Goal: Obtain resource: Download file/media

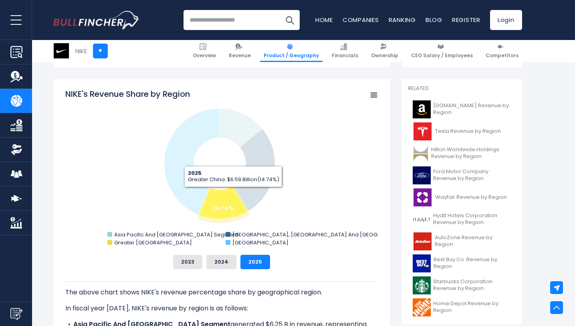
scroll to position [192, 0]
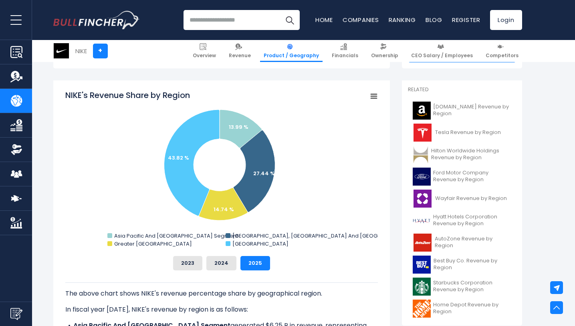
click at [374, 95] on rect "NIKE's Revenue Share by Region" at bounding box center [373, 96] width 11 height 11
click at [296, 197] on rect "NIKE's Revenue Share by Region" at bounding box center [221, 170] width 312 height 160
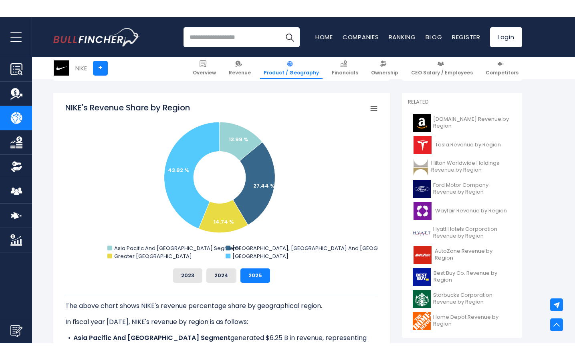
scroll to position [199, 0]
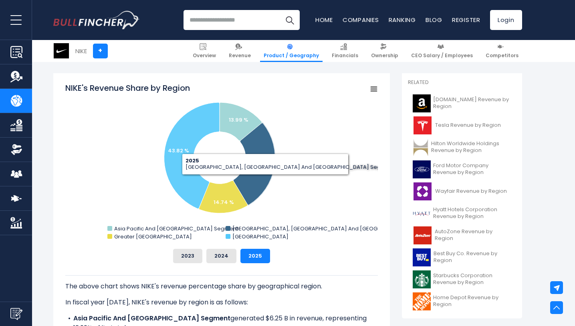
drag, startPoint x: 136, startPoint y: 104, endPoint x: 329, endPoint y: 195, distance: 214.1
click at [329, 195] on rect "NIKE's Revenue Share by Region" at bounding box center [221, 162] width 312 height 160
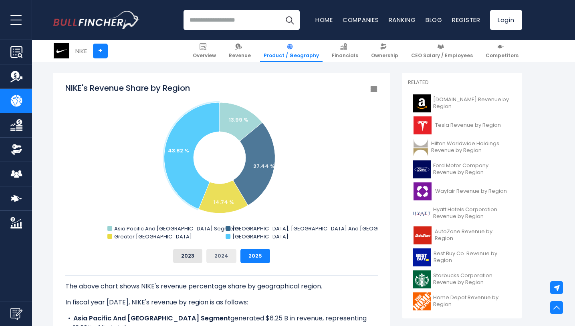
click at [233, 255] on button "2024" at bounding box center [221, 256] width 30 height 14
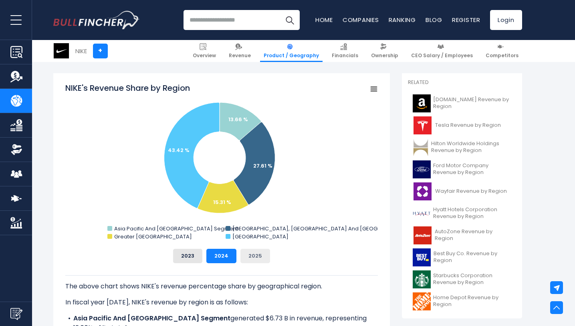
click at [257, 258] on button "2025" at bounding box center [255, 256] width 30 height 14
click at [185, 254] on button "2023" at bounding box center [187, 256] width 29 height 14
click at [221, 257] on button "2024" at bounding box center [221, 256] width 30 height 14
click at [250, 257] on button "2025" at bounding box center [255, 256] width 30 height 14
click at [375, 88] on rect "NIKE's Revenue Share by Region" at bounding box center [373, 89] width 11 height 11
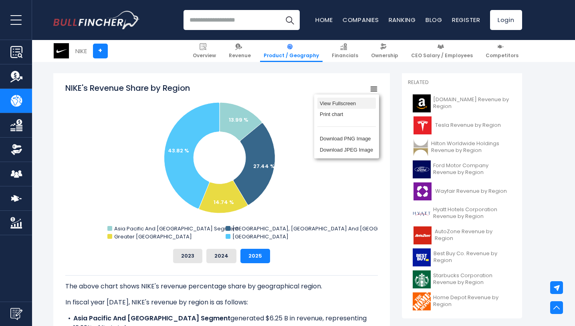
click at [340, 100] on li "View Fullscreen" at bounding box center [346, 103] width 58 height 11
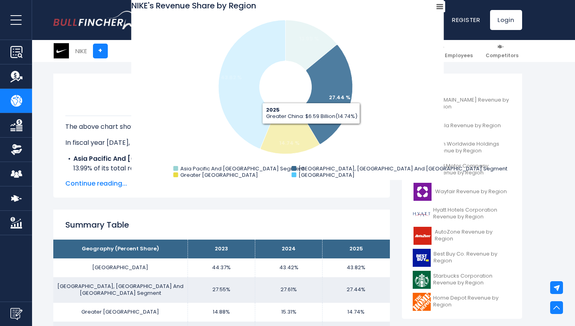
scroll to position [214, 0]
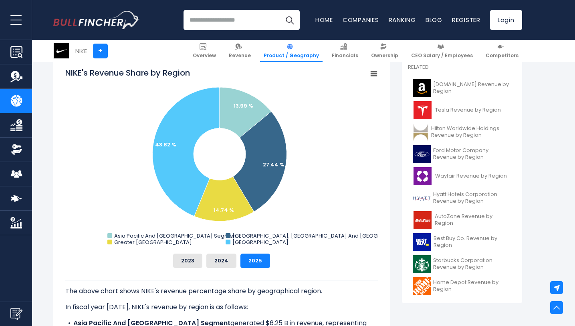
click at [374, 74] on rect "NIKE's Revenue Share by Region" at bounding box center [373, 73] width 11 height 11
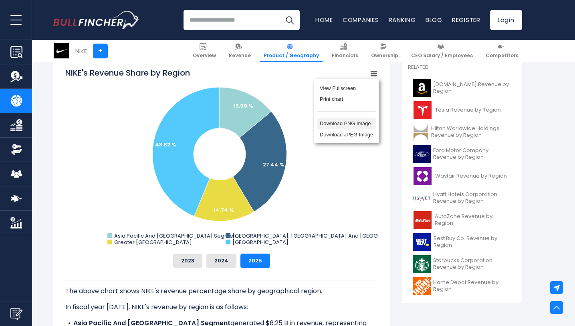
click at [355, 125] on li "Download PNG Image" at bounding box center [346, 123] width 58 height 11
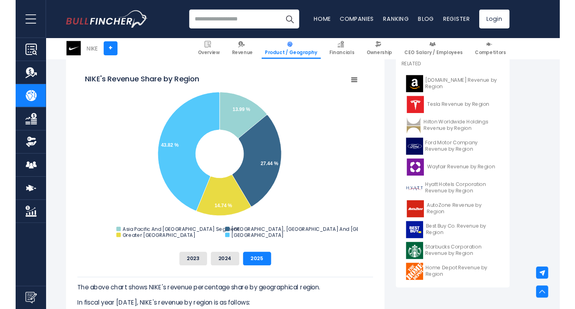
scroll to position [0, 0]
